Goal: Go to known website: Access a specific website the user already knows

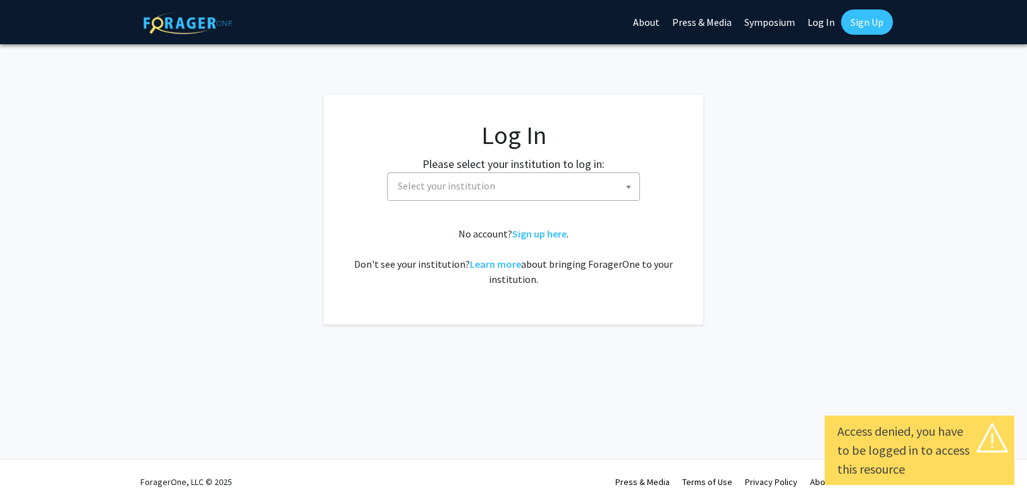
select select
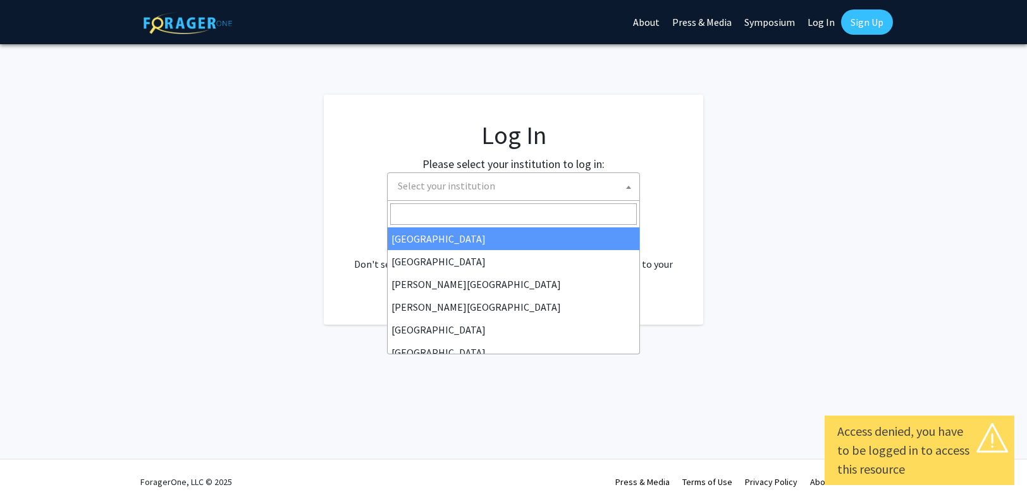
click at [468, 189] on span "Select your institution" at bounding box center [446, 186] width 97 height 13
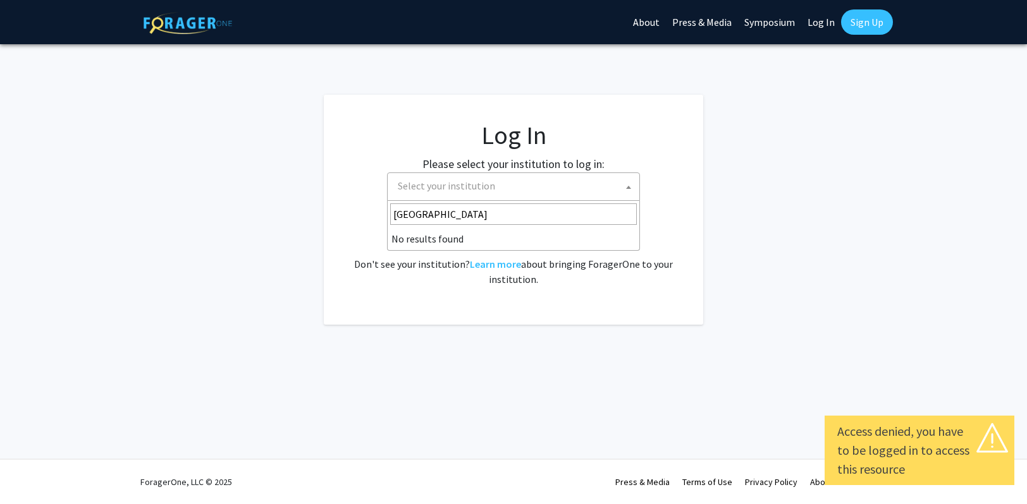
type input "[GEOGRAPHIC_DATA]"
select select
